Goal: Find specific fact

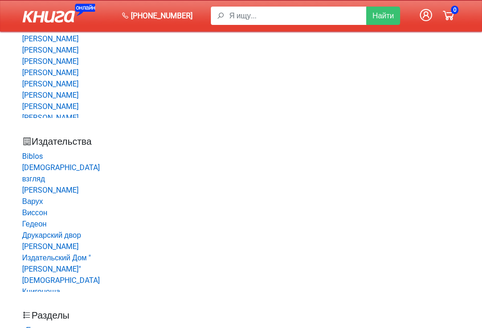
scroll to position [175, 0]
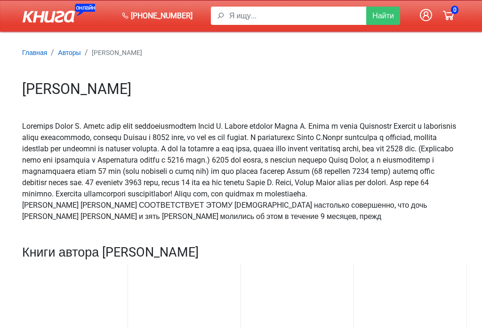
scroll to position [643, 0]
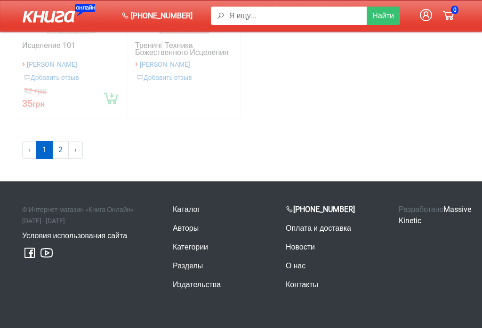
click at [289, 16] on input "Я ищу..." at bounding box center [297, 16] width 137 height 18
type input "0992945122"
click at [122, 17] on icon at bounding box center [125, 16] width 8 height 8
click at [125, 16] on icon at bounding box center [125, 16] width 8 height 8
click at [376, 13] on button "Найти" at bounding box center [383, 16] width 34 height 18
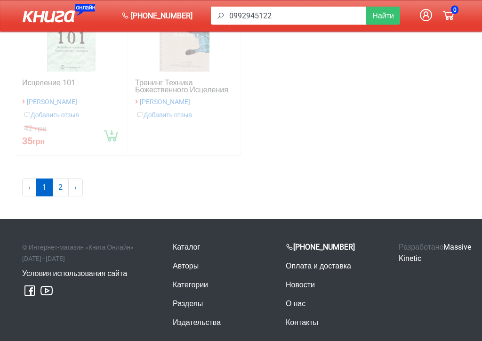
scroll to position [595, 0]
click at [55, 278] on link "Условия использования сайта" at bounding box center [74, 273] width 105 height 9
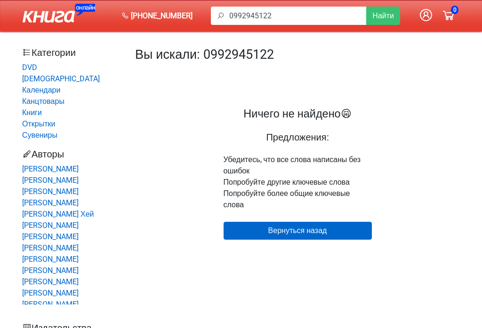
click at [212, 56] on h1 "Вы искали: 0992945122" at bounding box center [297, 54] width 325 height 15
click at [238, 222] on link "Вернуться назад" at bounding box center [298, 231] width 148 height 18
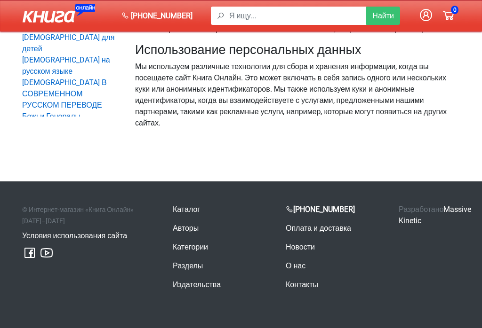
scroll to position [584, 0]
